Goal: Information Seeking & Learning: Learn about a topic

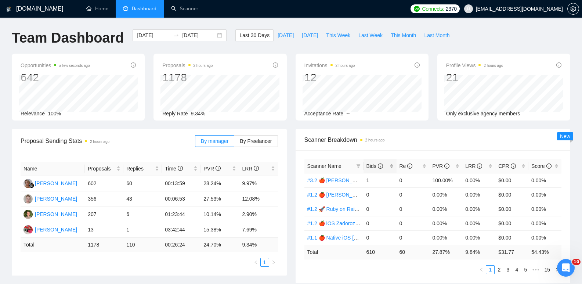
click at [390, 165] on div "Bids" at bounding box center [379, 166] width 27 height 8
click at [391, 166] on div "Bids" at bounding box center [379, 166] width 27 height 8
click at [391, 31] on button "This Month" at bounding box center [402, 35] width 33 height 12
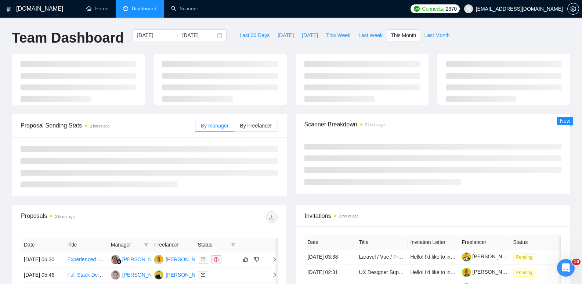
type input "[DATE]"
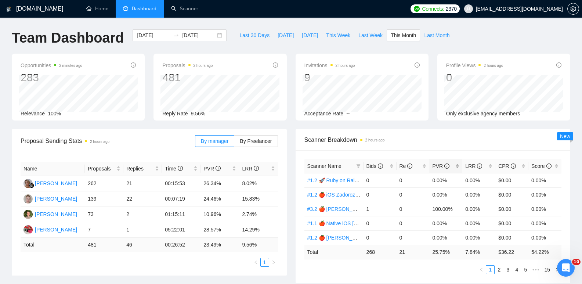
click at [457, 167] on div "PVR" at bounding box center [445, 166] width 27 height 8
click at [489, 166] on div "LRR" at bounding box center [478, 166] width 27 height 8
click at [357, 126] on div "Opportunities 2 minutes ago 283 Relevance 100% Proposals 2 hours ago 481 Reply …" at bounding box center [290, 92] width 567 height 76
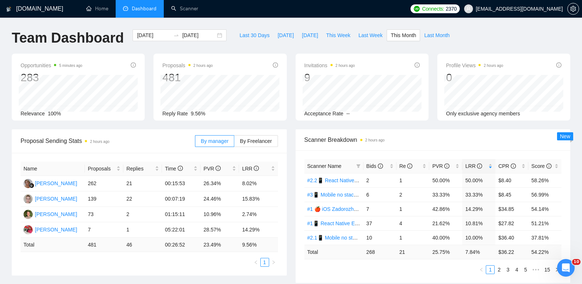
click at [293, 127] on div "Opportunities 5 minutes ago 283 Relevance 100% Proposals 2 hours ago 481 Reply …" at bounding box center [290, 92] width 567 height 76
click at [290, 125] on div "Opportunities 6 minutes ago 283 Relevance 100% Proposals 2 hours ago 481 Reply …" at bounding box center [290, 92] width 567 height 76
click at [291, 126] on div "Opportunities 6 minutes ago 283 Relevance 100% Proposals 2 hours ago 481 Reply …" at bounding box center [290, 92] width 567 height 76
